Goal: Check status: Check status

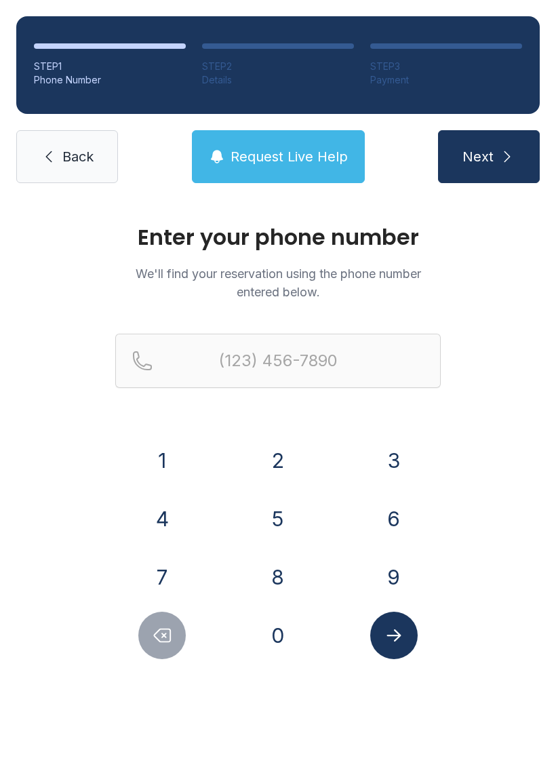
click at [387, 455] on button "3" at bounding box center [393, 460] width 47 height 47
click at [403, 503] on button "6" at bounding box center [393, 518] width 47 height 47
click at [270, 631] on button "0" at bounding box center [277, 635] width 47 height 47
click at [286, 573] on button "8" at bounding box center [277, 577] width 47 height 47
click at [286, 572] on button "8" at bounding box center [277, 577] width 47 height 47
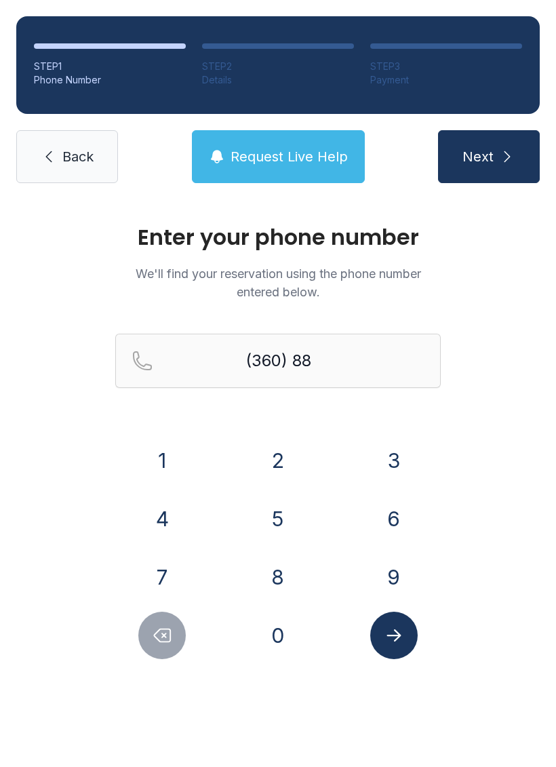
click at [277, 621] on button "0" at bounding box center [277, 635] width 47 height 47
click at [389, 508] on button "6" at bounding box center [393, 518] width 47 height 47
click at [389, 507] on button "6" at bounding box center [393, 518] width 47 height 47
click at [292, 613] on div "0" at bounding box center [278, 635] width 94 height 47
click at [386, 564] on button "9" at bounding box center [393, 577] width 47 height 47
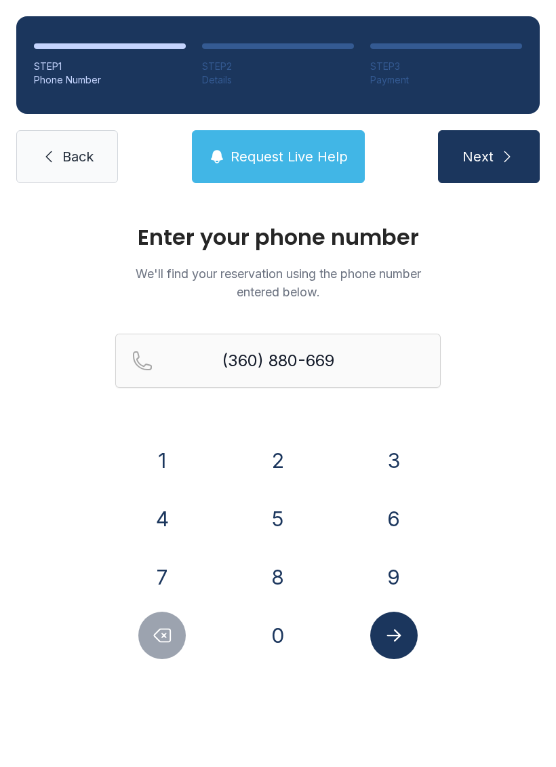
click at [391, 631] on icon "Submit lookup form" at bounding box center [394, 635] width 20 height 20
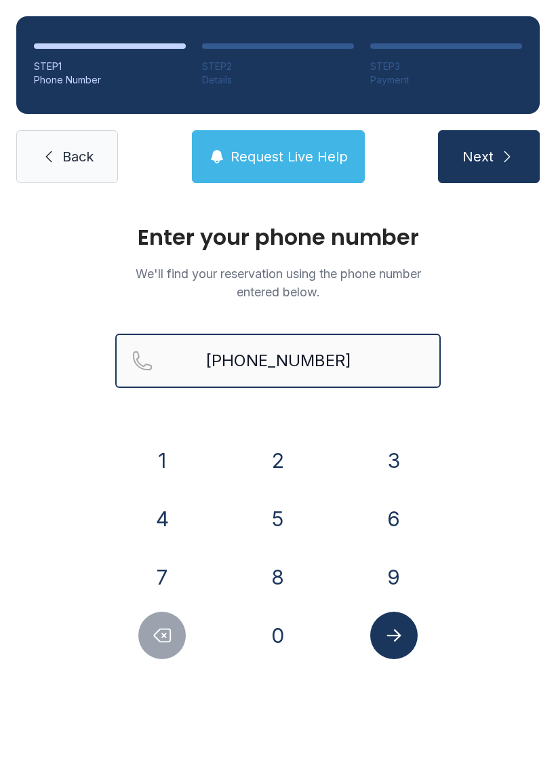
type input "[PHONE_NUMBER]"
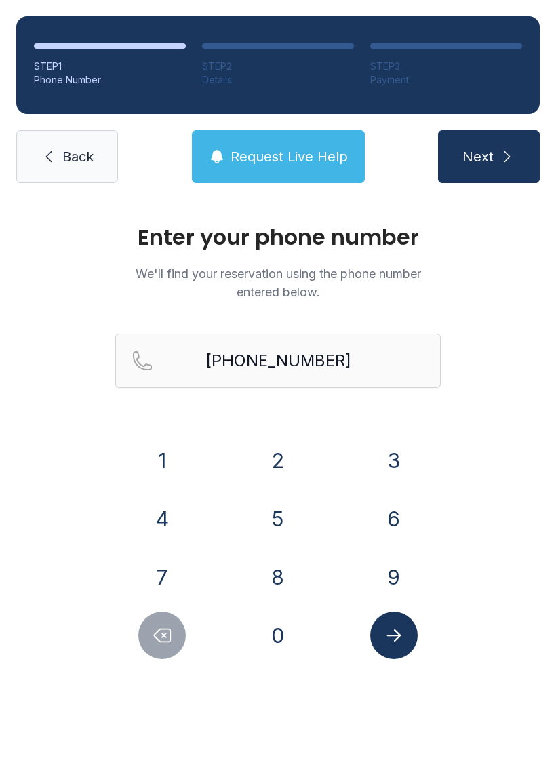
click at [464, 161] on span "Next" at bounding box center [478, 156] width 31 height 19
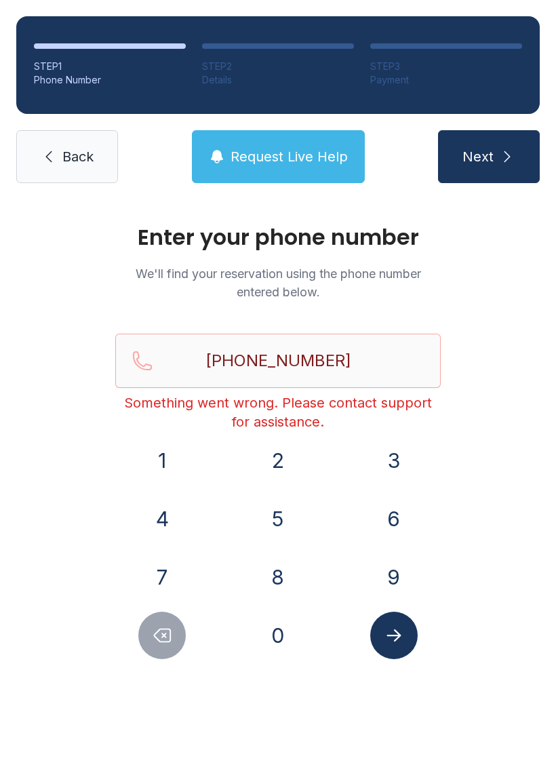
click at [385, 634] on icon "Submit lookup form" at bounding box center [394, 635] width 20 height 20
click at [52, 153] on icon at bounding box center [49, 157] width 16 height 16
